Goal: Information Seeking & Learning: Understand process/instructions

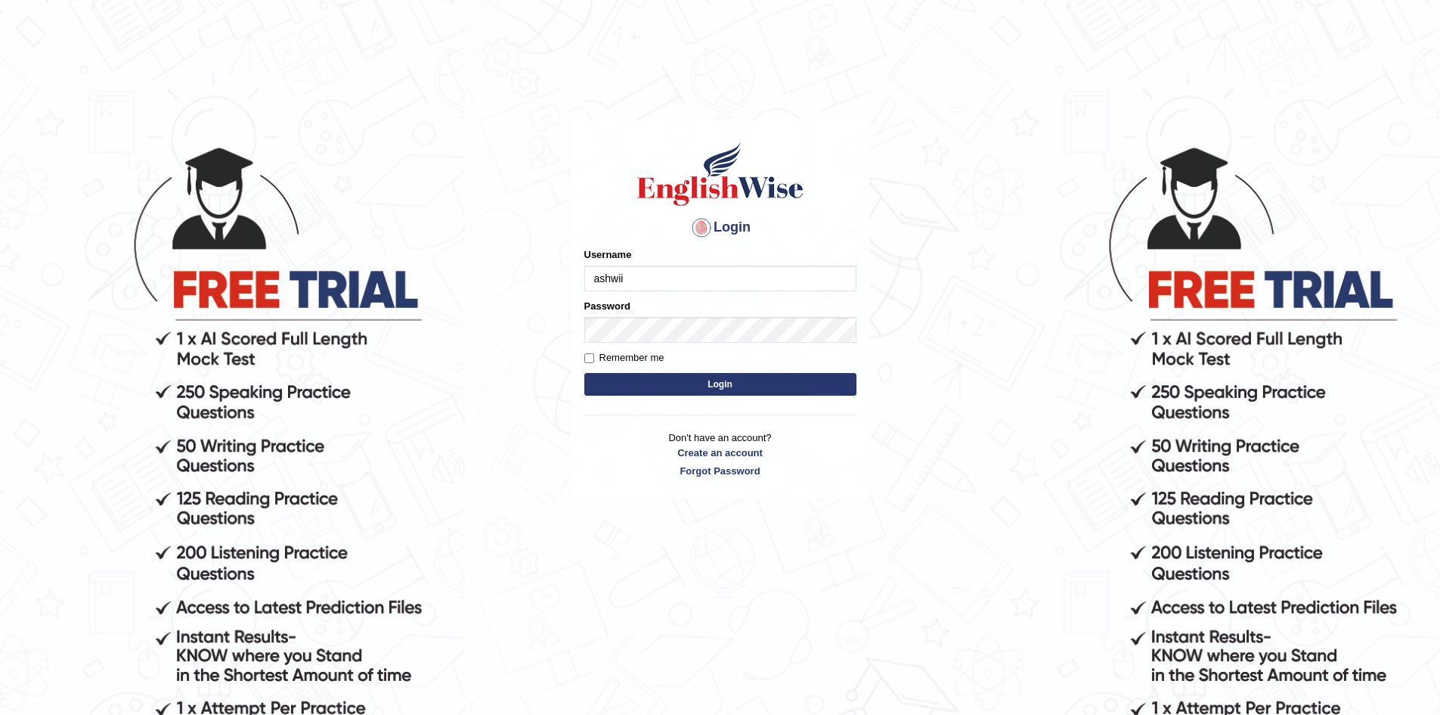
type input "ashwii"
click at [584, 373] on button "Login" at bounding box center [720, 384] width 272 height 23
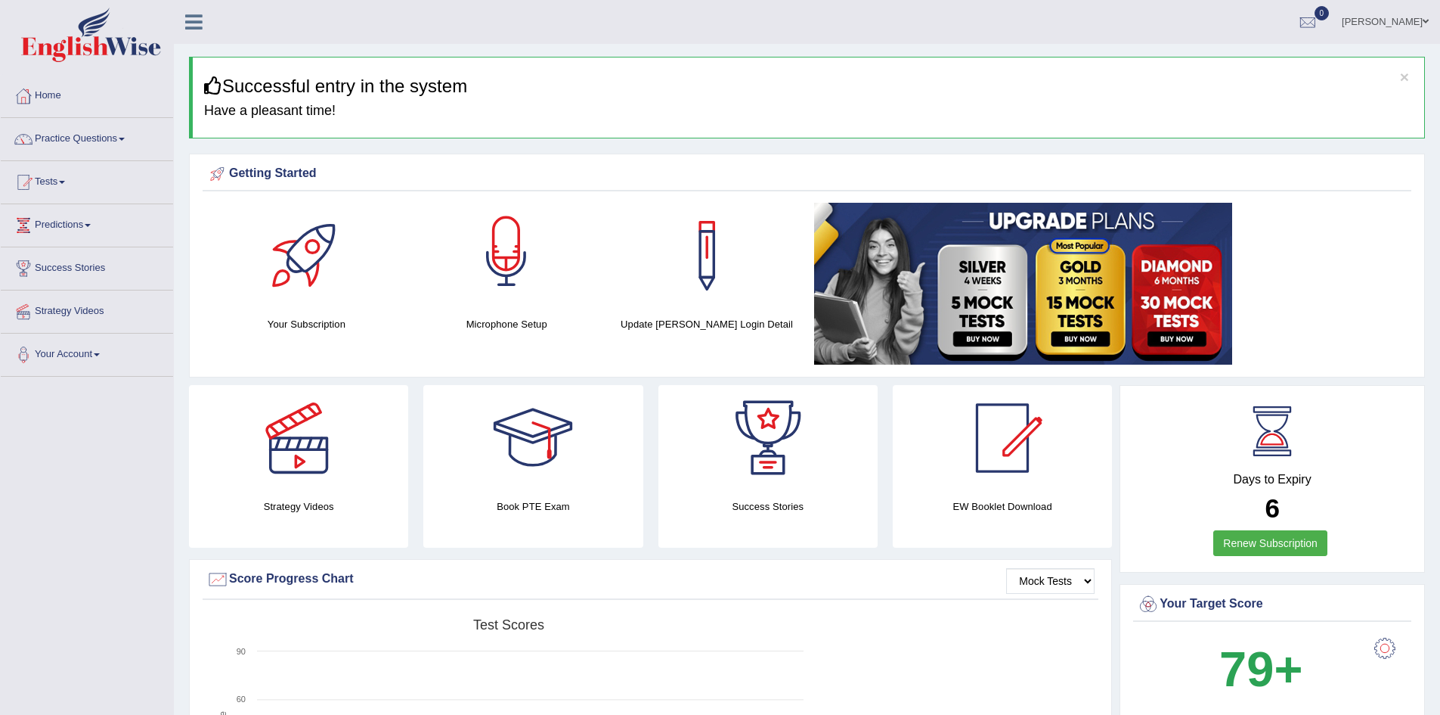
click at [513, 243] on div at bounding box center [507, 256] width 106 height 106
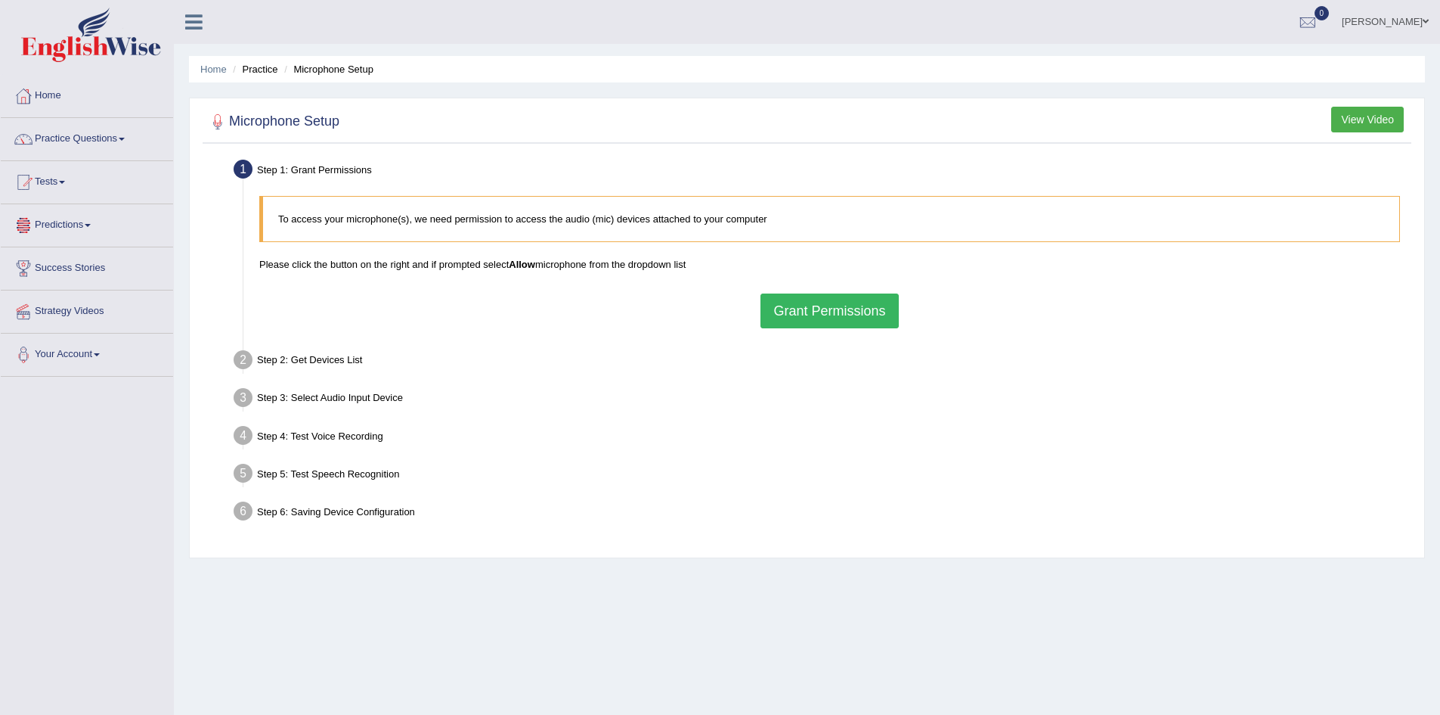
click at [801, 314] on button "Grant Permissions" at bounding box center [830, 310] width 138 height 35
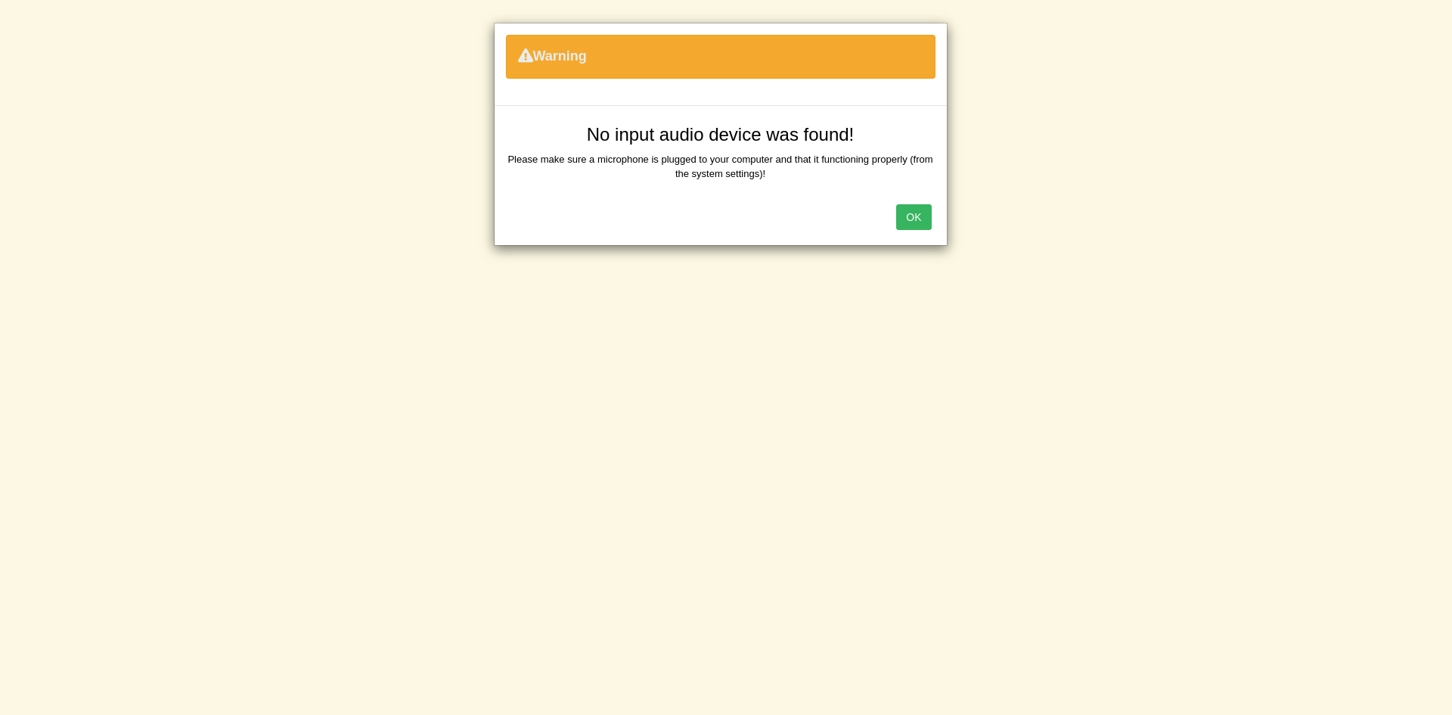
click at [898, 203] on div "OK" at bounding box center [720, 218] width 452 height 53
click at [913, 218] on button "OK" at bounding box center [913, 217] width 35 height 26
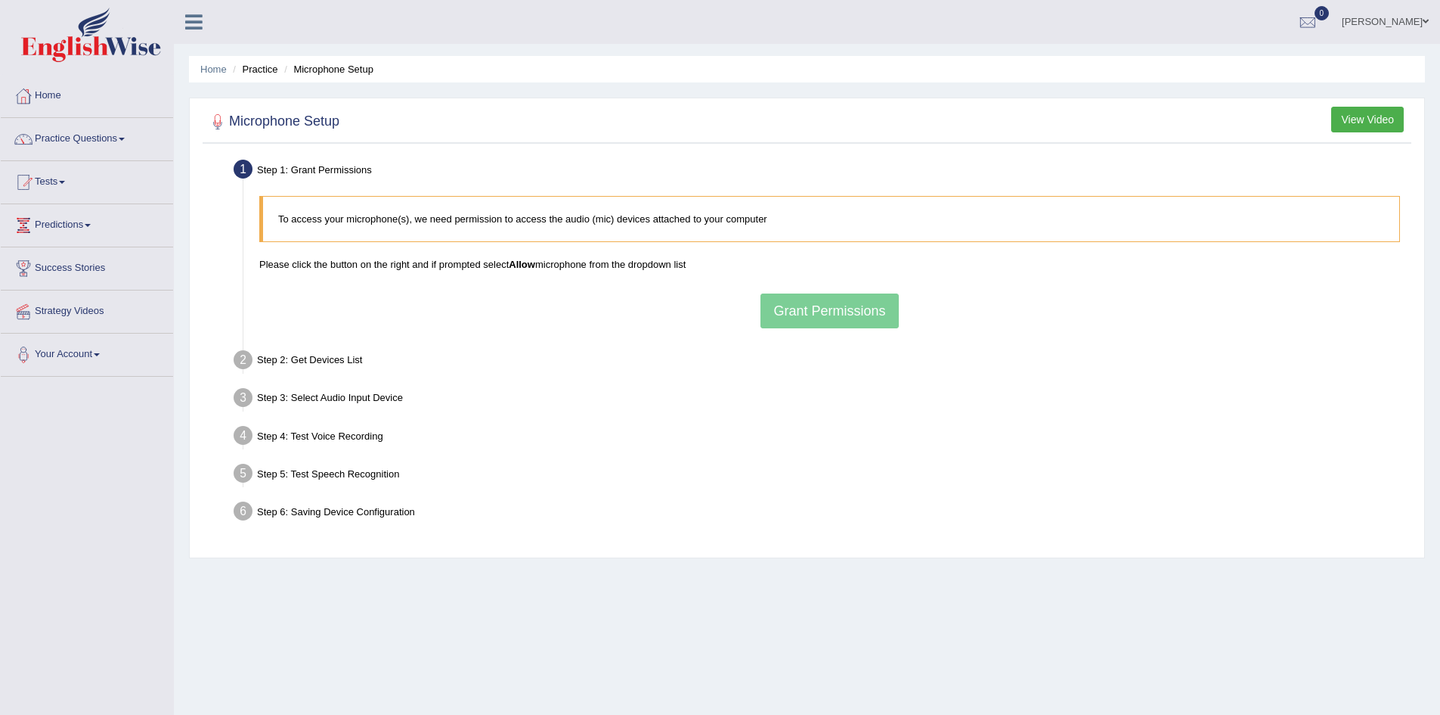
click at [867, 313] on div "To access your microphone(s), we need permission to access the audio (mic) devi…" at bounding box center [830, 261] width 1156 height 147
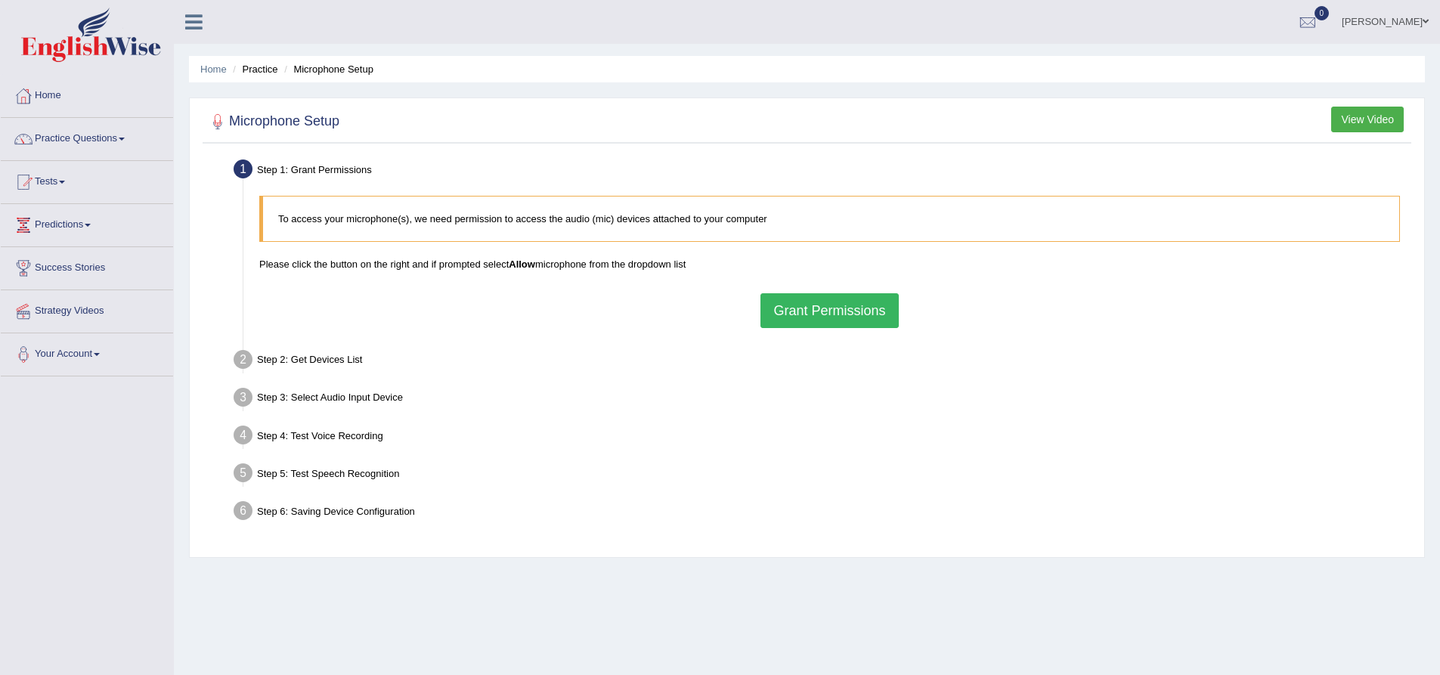
click at [785, 292] on div "To access your microphone(s), we need permission to access the audio (mic) devi…" at bounding box center [830, 261] width 1156 height 147
click at [833, 327] on button "Grant Permissions" at bounding box center [830, 310] width 138 height 35
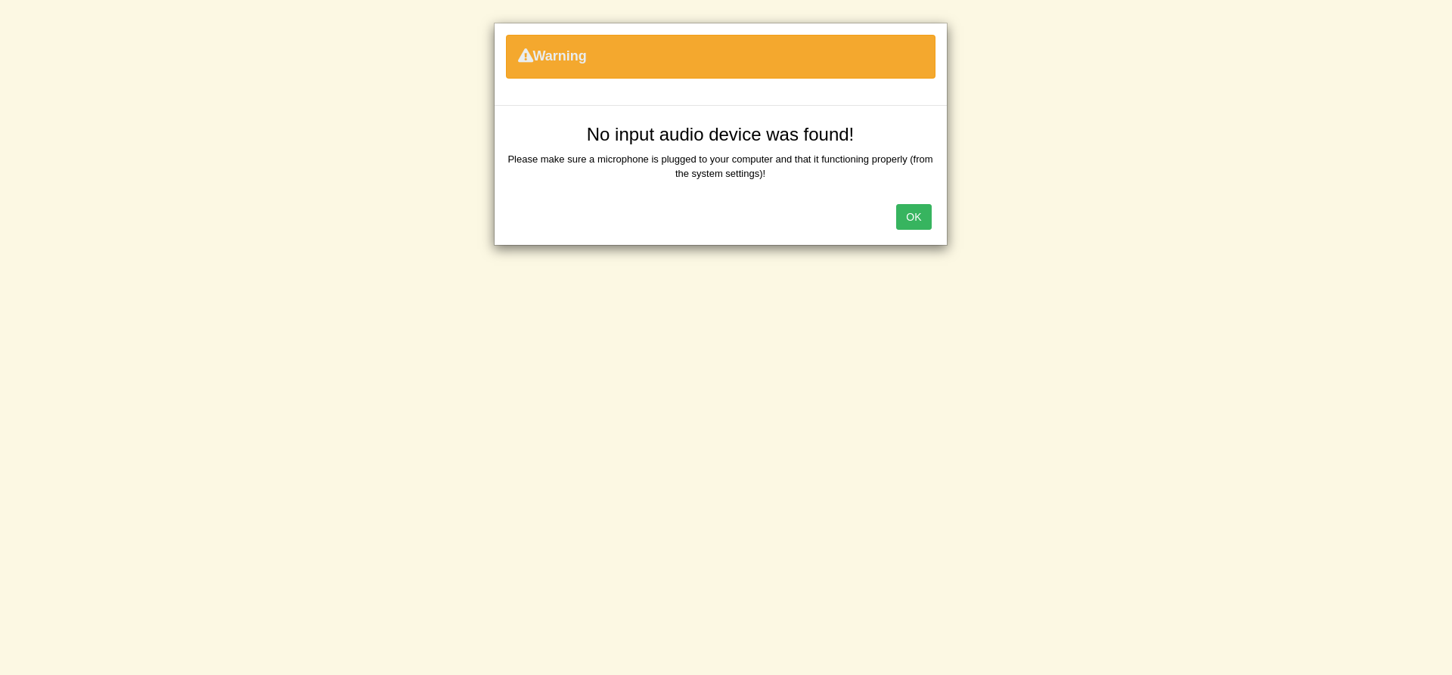
click at [915, 218] on button "OK" at bounding box center [913, 217] width 35 height 26
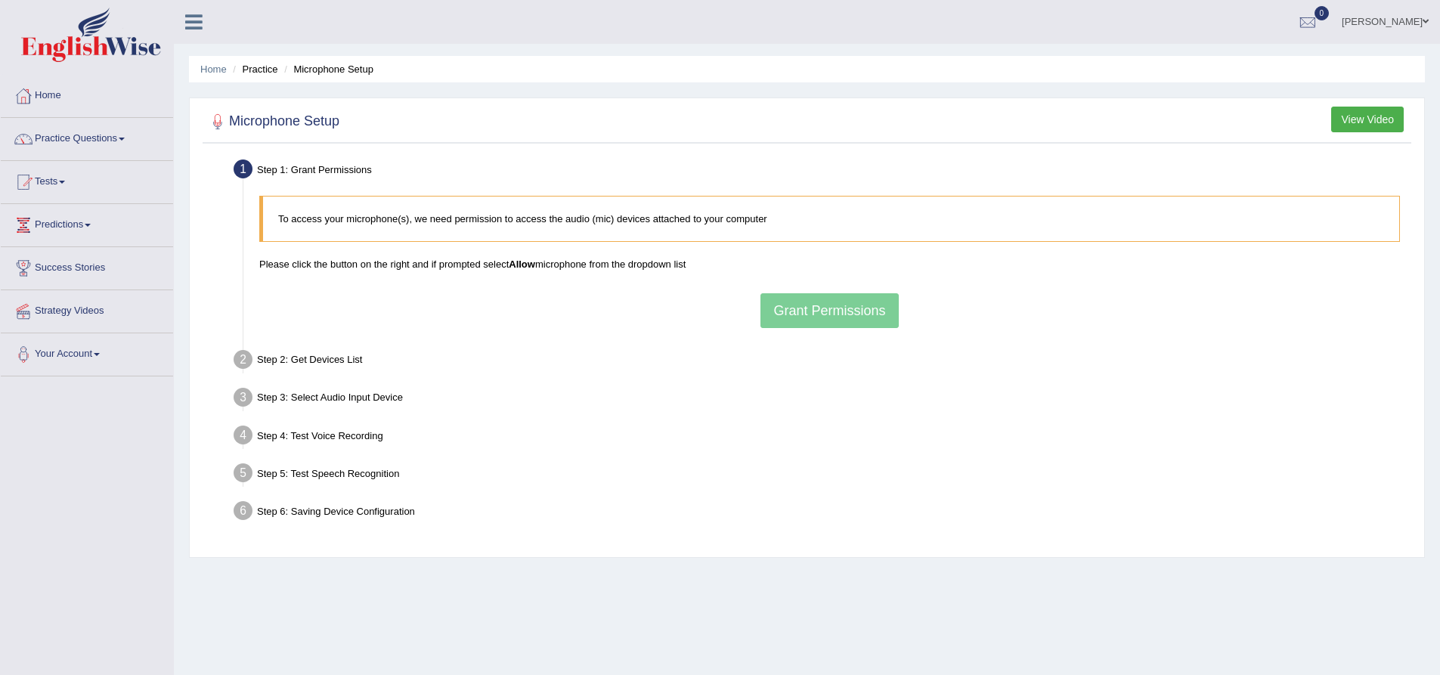
click at [831, 325] on div "To access your microphone(s), we need permission to access the audio (mic) devi…" at bounding box center [830, 261] width 1156 height 147
click at [100, 138] on link "Practice Questions" at bounding box center [87, 137] width 172 height 38
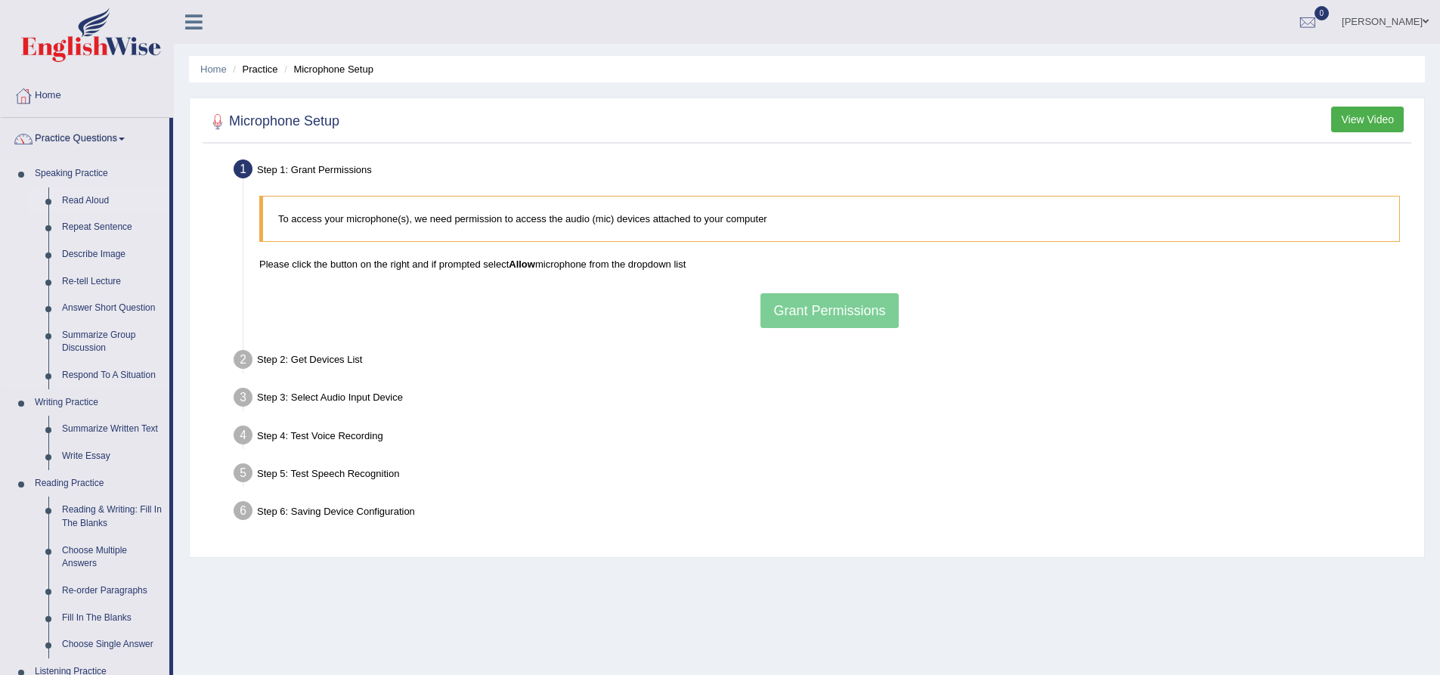
click at [91, 194] on link "Read Aloud" at bounding box center [112, 201] width 114 height 27
